Goal: Task Accomplishment & Management: Manage account settings

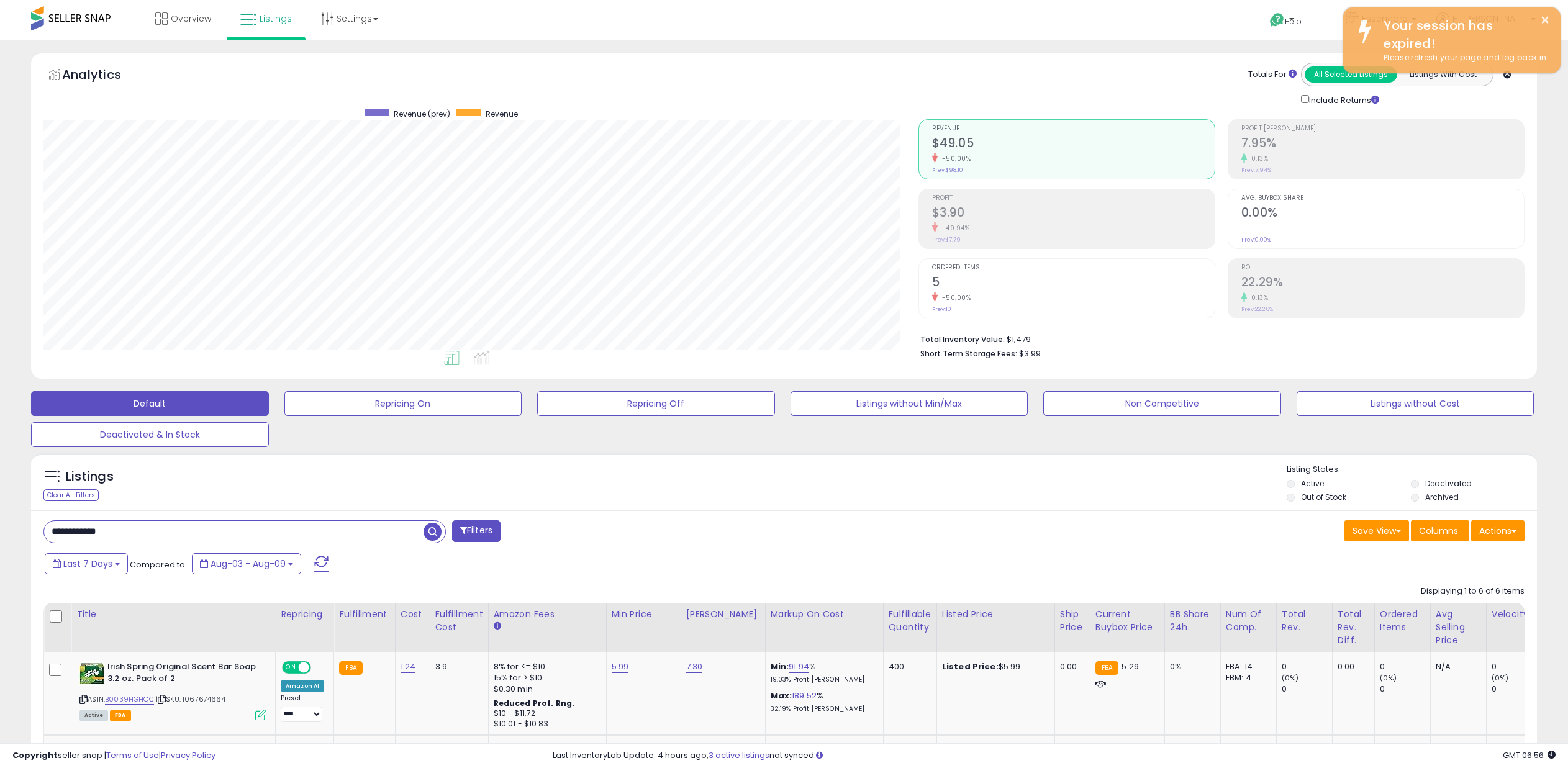
scroll to position [255, 874]
click at [74, 38] on div "Overview Listings Settings" at bounding box center [510, 26] width 1039 height 53
click at [74, 22] on span at bounding box center [71, 18] width 80 height 24
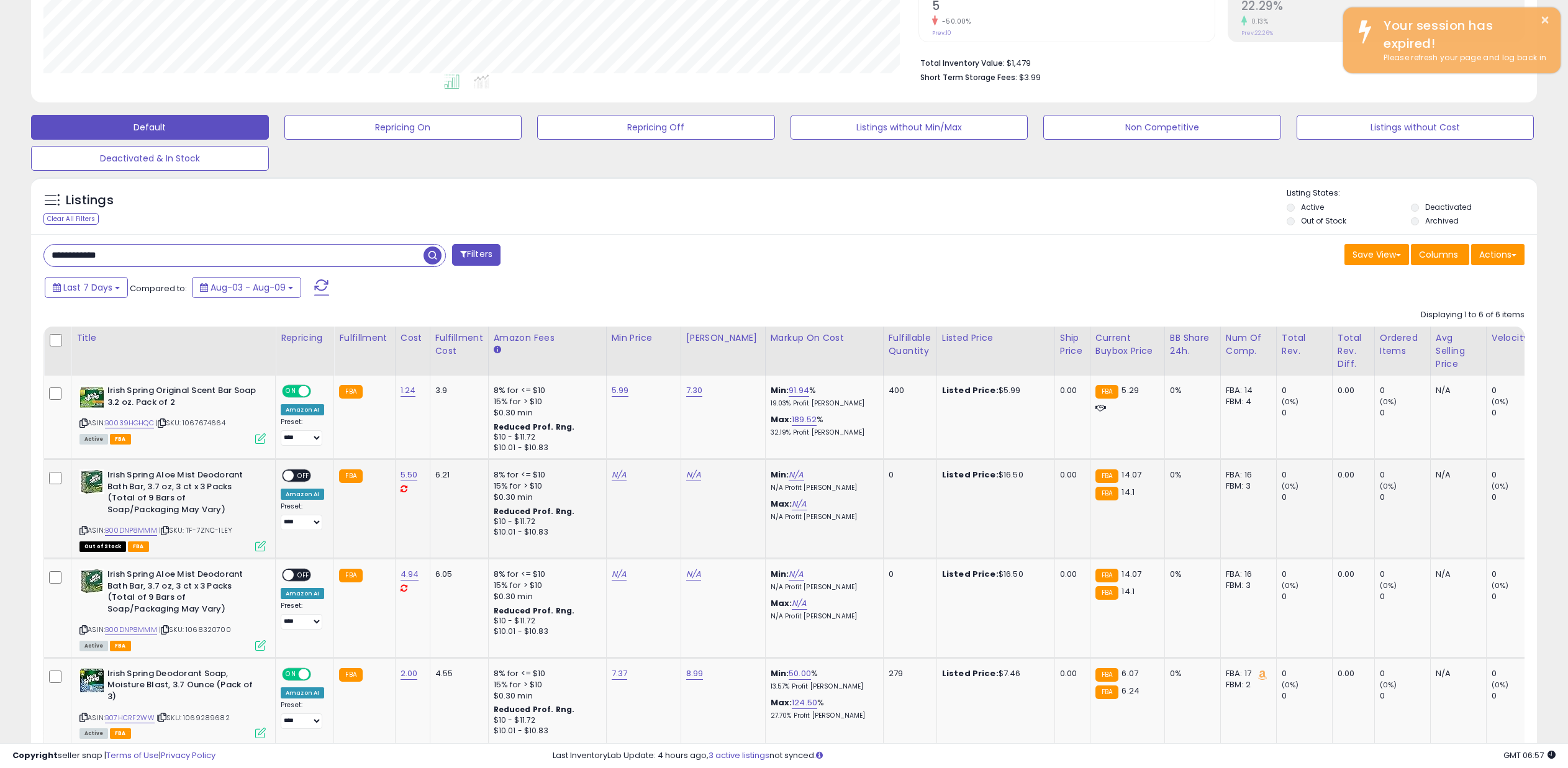
scroll to position [362, 0]
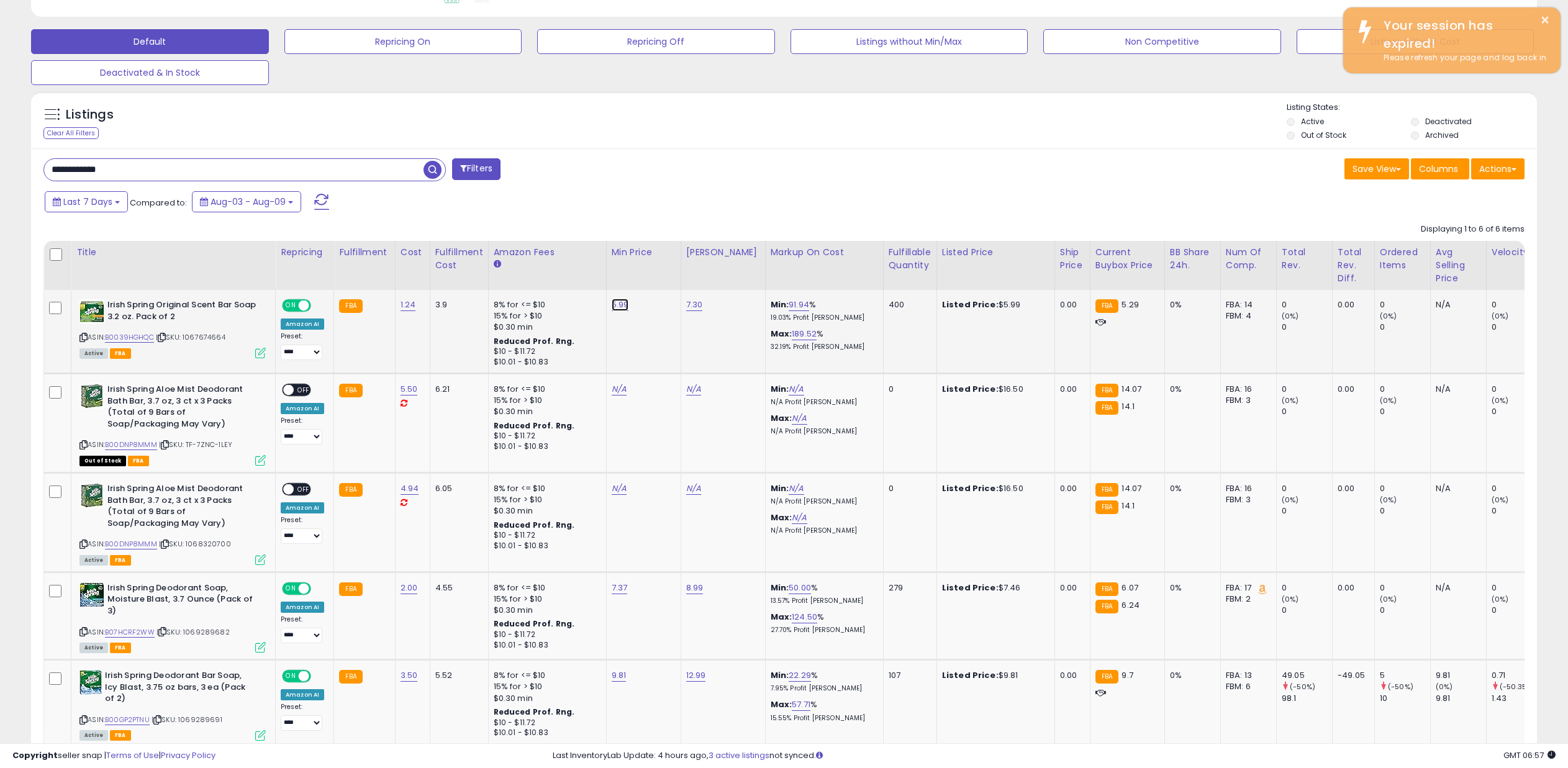
click at [613, 307] on link "5.99" at bounding box center [621, 305] width 18 height 12
type input "****"
click at [659, 276] on icon "submit" at bounding box center [655, 273] width 7 height 7
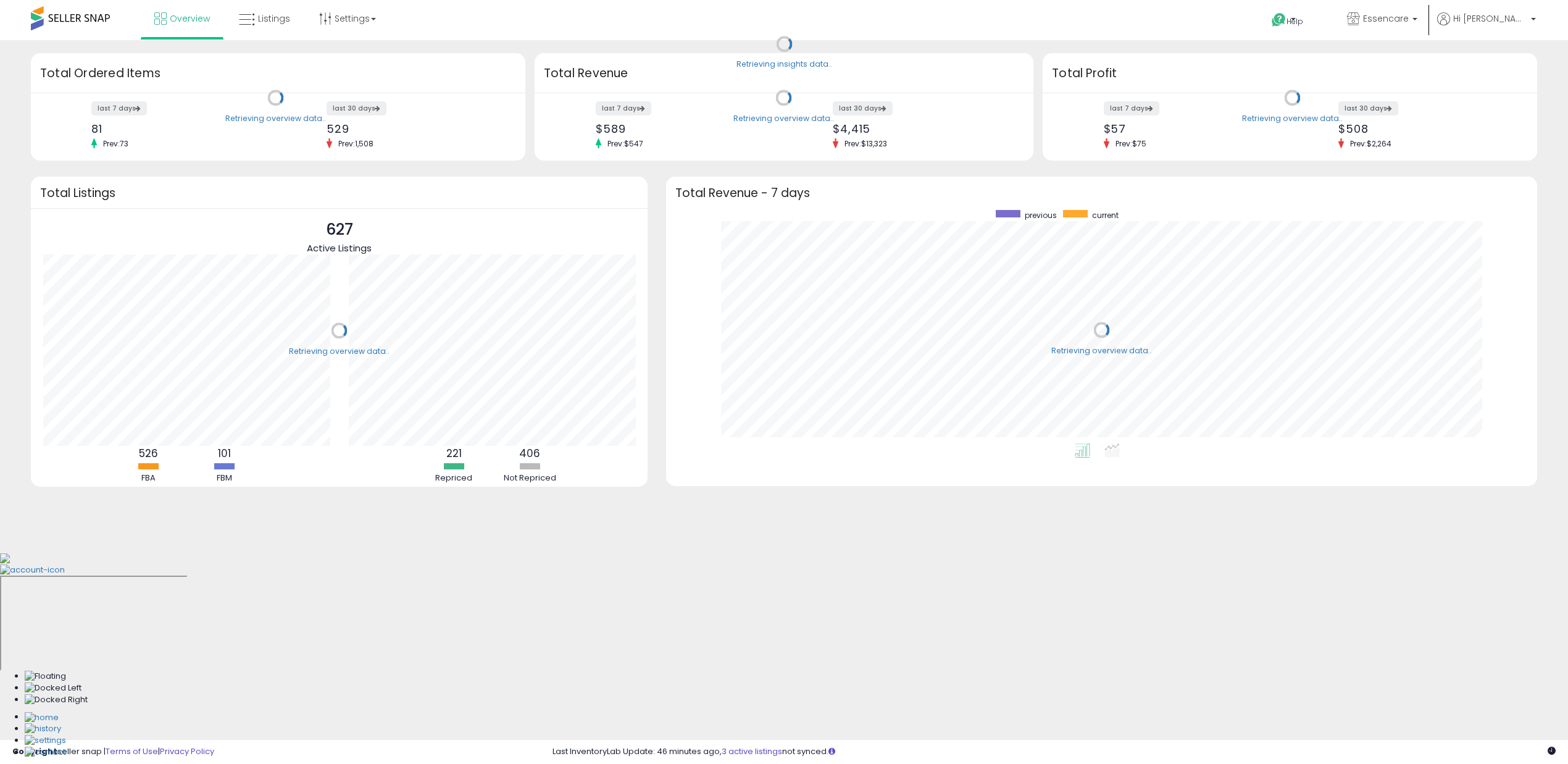
scroll to position [234, 845]
